Goal: Task Accomplishment & Management: Use online tool/utility

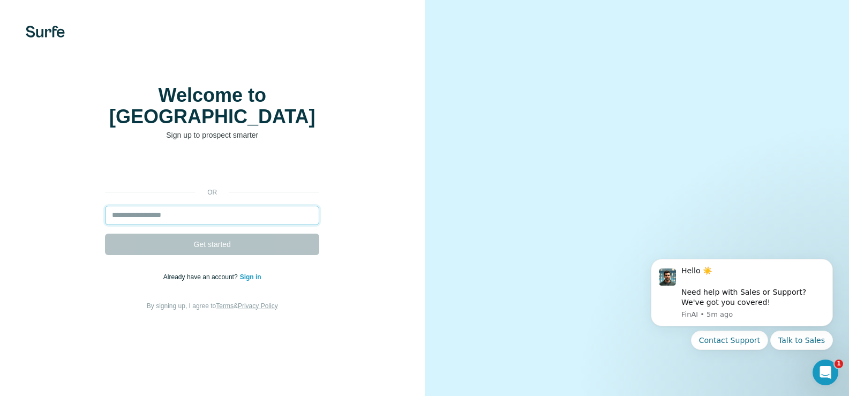
click at [141, 225] on input "email" at bounding box center [212, 215] width 214 height 19
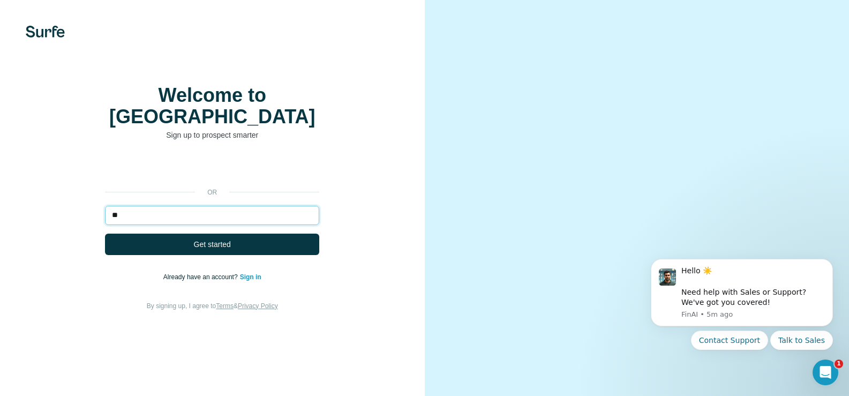
type input "*"
type input "*********"
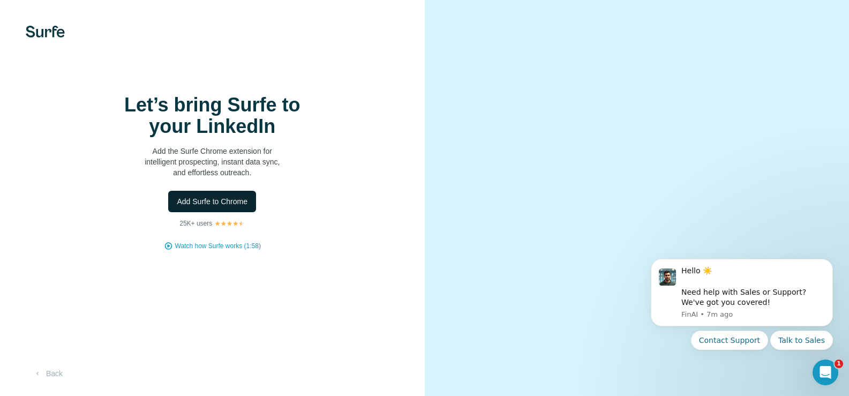
click at [240, 207] on span "Add Surfe to Chrome" at bounding box center [212, 201] width 71 height 11
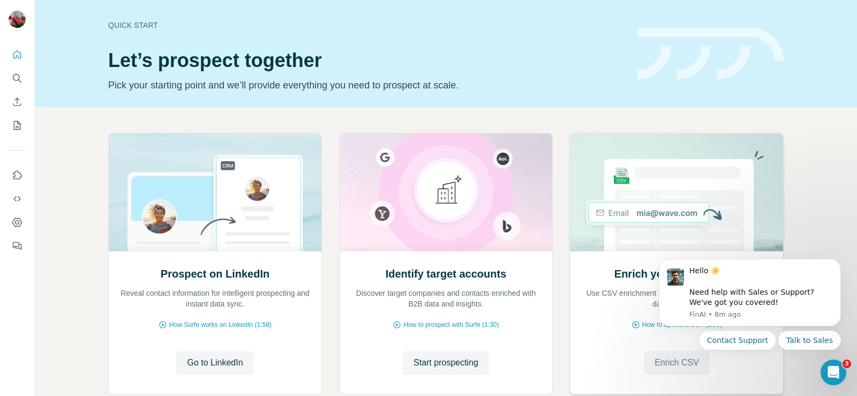
click at [659, 356] on span "Enrich CSV" at bounding box center [677, 362] width 44 height 13
click at [456, 354] on button "Start prospecting" at bounding box center [446, 363] width 86 height 24
click at [449, 373] on button "Start prospecting" at bounding box center [446, 363] width 86 height 24
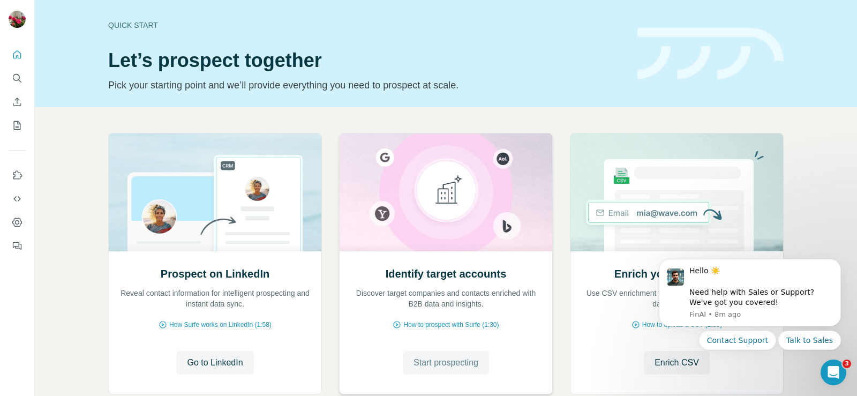
click at [449, 373] on button "Start prospecting" at bounding box center [446, 363] width 86 height 24
click at [442, 362] on span "Start prospecting" at bounding box center [445, 362] width 65 height 13
click at [442, 361] on span "Start prospecting" at bounding box center [445, 362] width 65 height 13
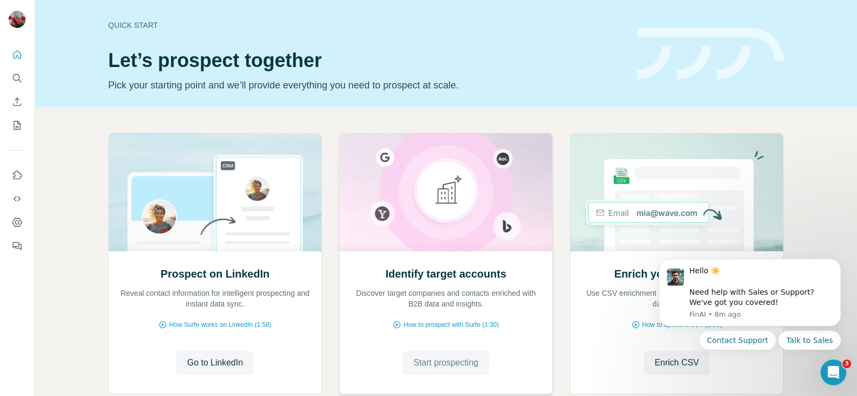
click at [445, 359] on span "Start prospecting" at bounding box center [445, 362] width 65 height 13
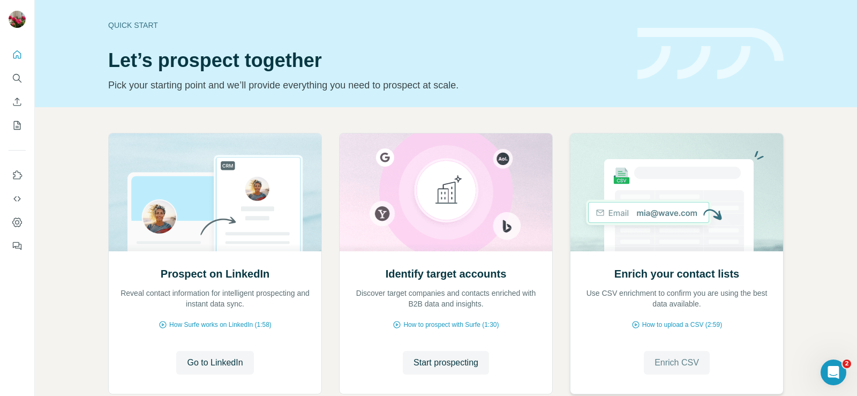
click at [673, 355] on button "Enrich CSV" at bounding box center [677, 363] width 66 height 24
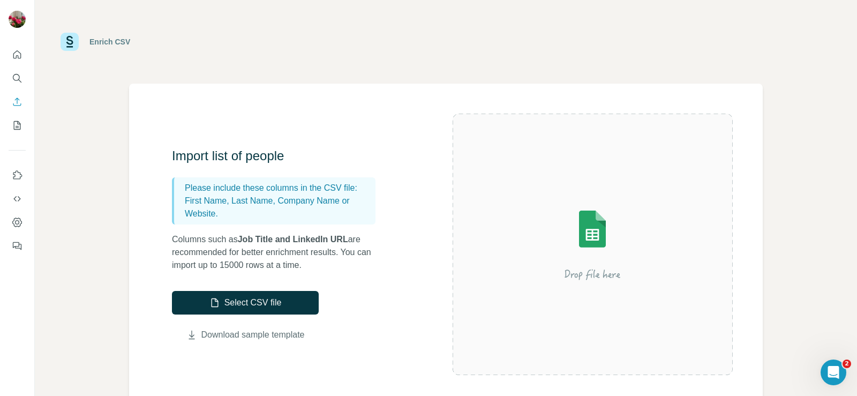
click at [264, 334] on link "Download sample template" at bounding box center [252, 334] width 103 height 13
click at [259, 302] on button "Select CSV file" at bounding box center [245, 303] width 147 height 24
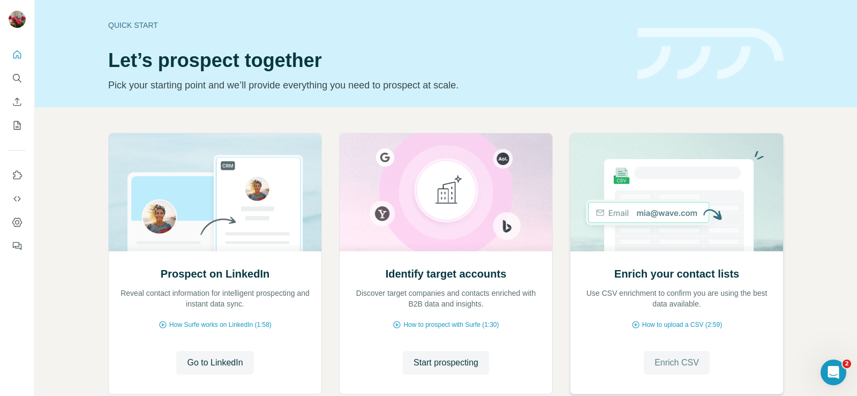
click at [661, 360] on span "Enrich CSV" at bounding box center [677, 362] width 44 height 13
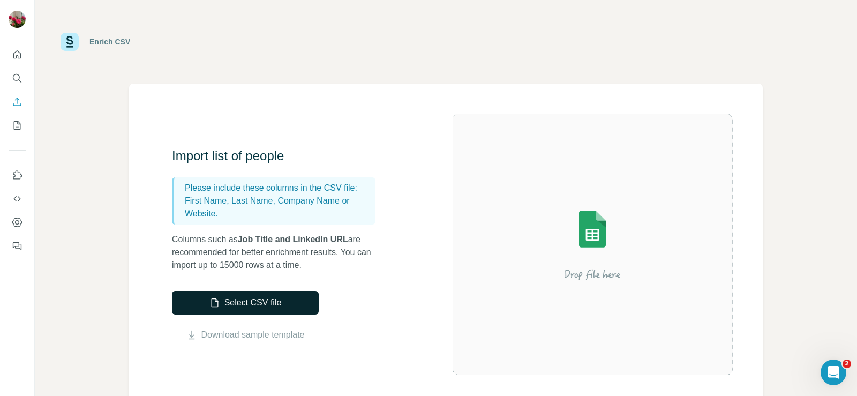
click at [235, 299] on button "Select CSV file" at bounding box center [245, 303] width 147 height 24
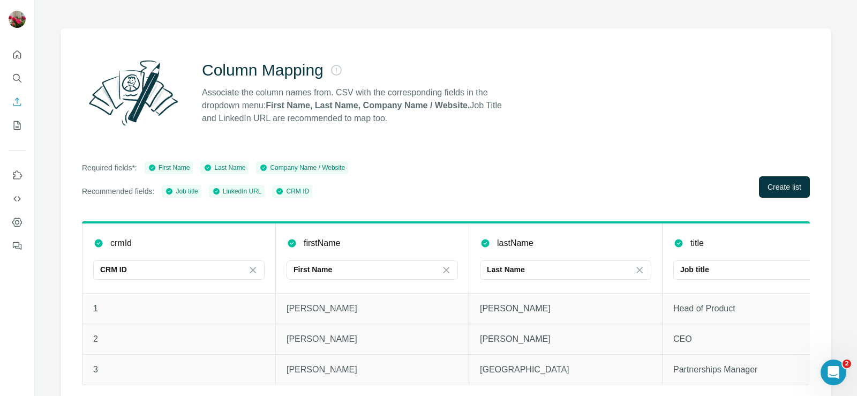
scroll to position [72, 0]
